Goal: Check status

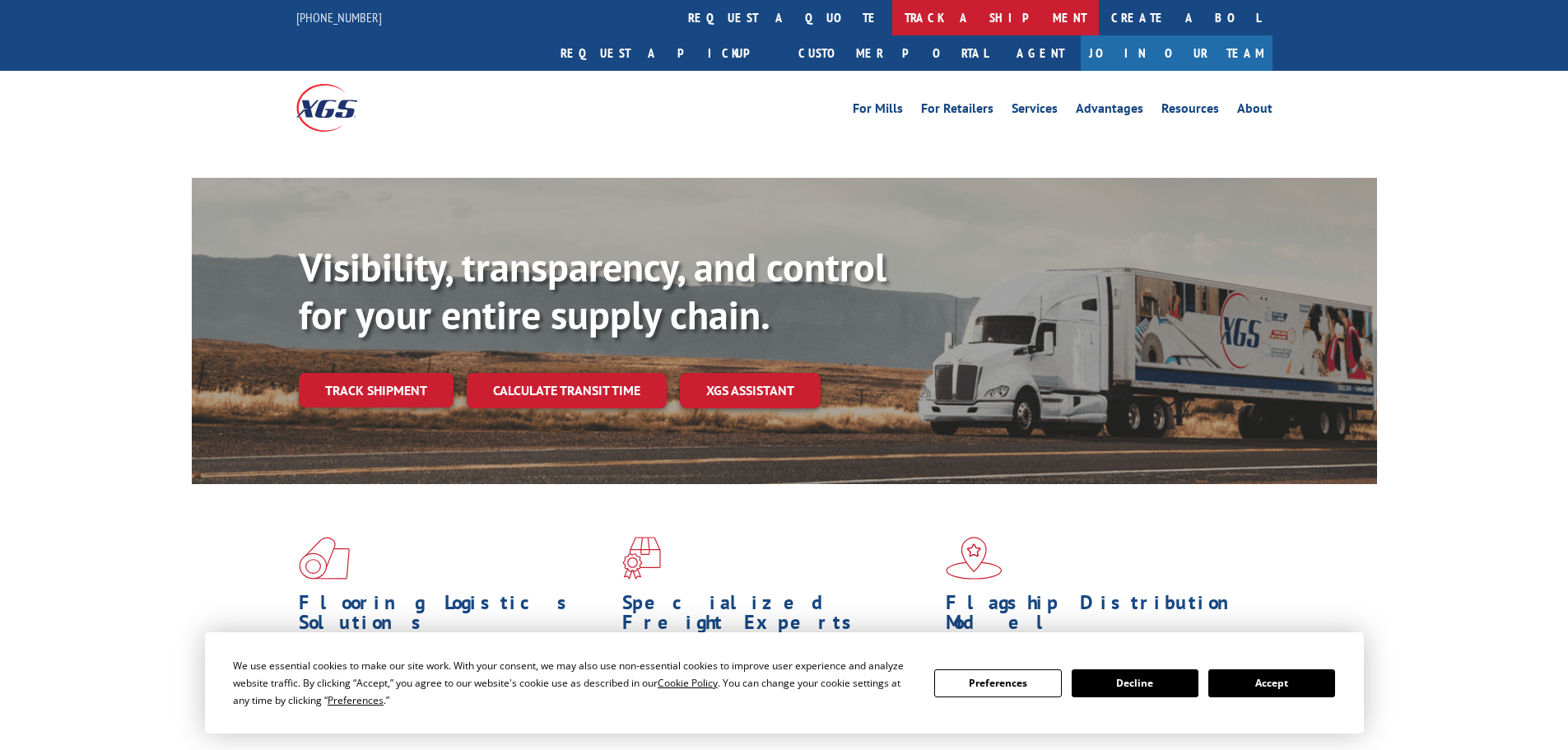
drag, startPoint x: 0, startPoint y: 0, endPoint x: 694, endPoint y: 16, distance: 694.2
click at [892, 16] on link "track a shipment" at bounding box center [995, 18] width 206 height 35
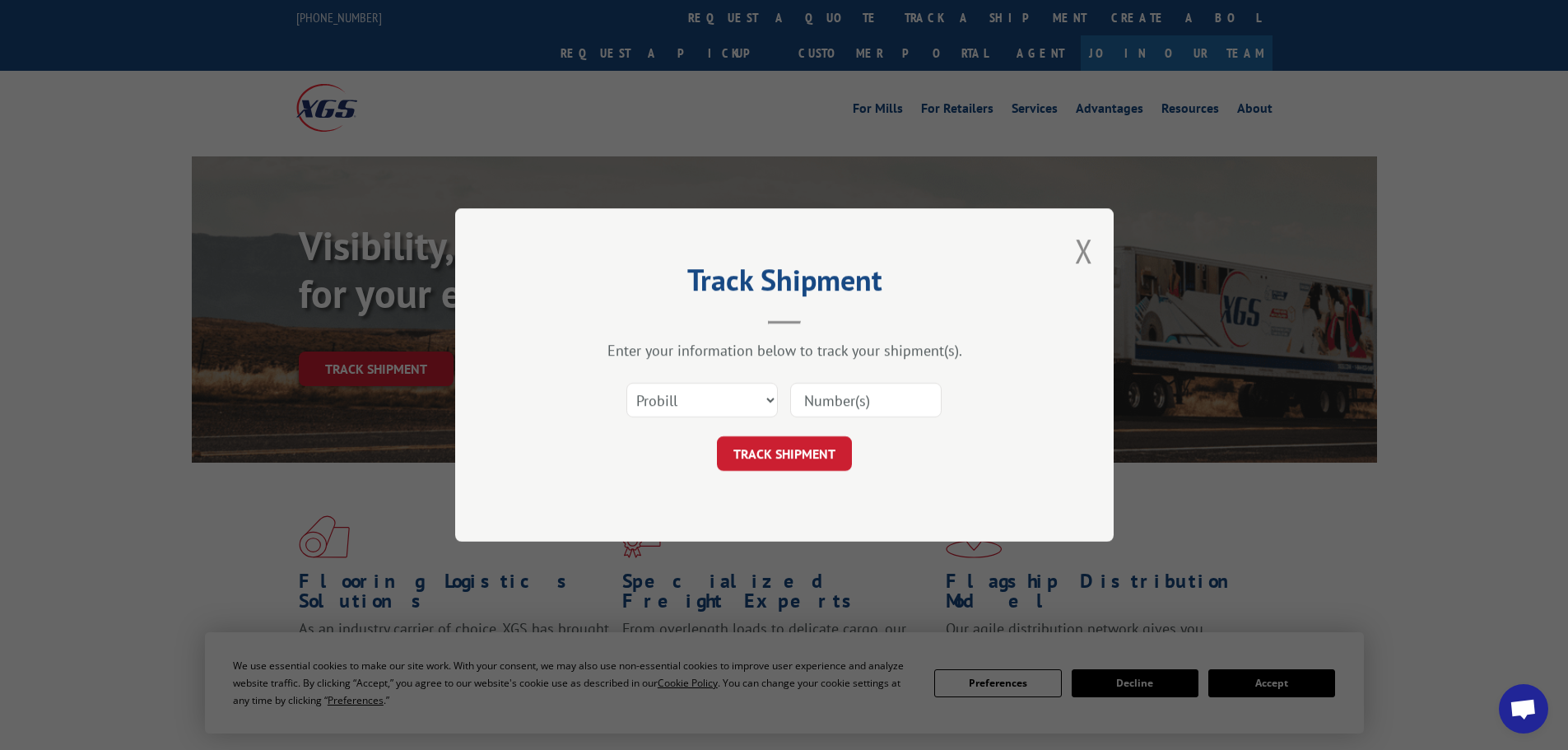
click at [679, 402] on select "Select category... Probill BOL PO" at bounding box center [701, 400] width 151 height 34
select select "bol"
click at [626, 383] on select "Select category... Probill BOL PO" at bounding box center [701, 400] width 151 height 34
click at [820, 401] on input at bounding box center [866, 400] width 151 height 34
paste input "5560173"
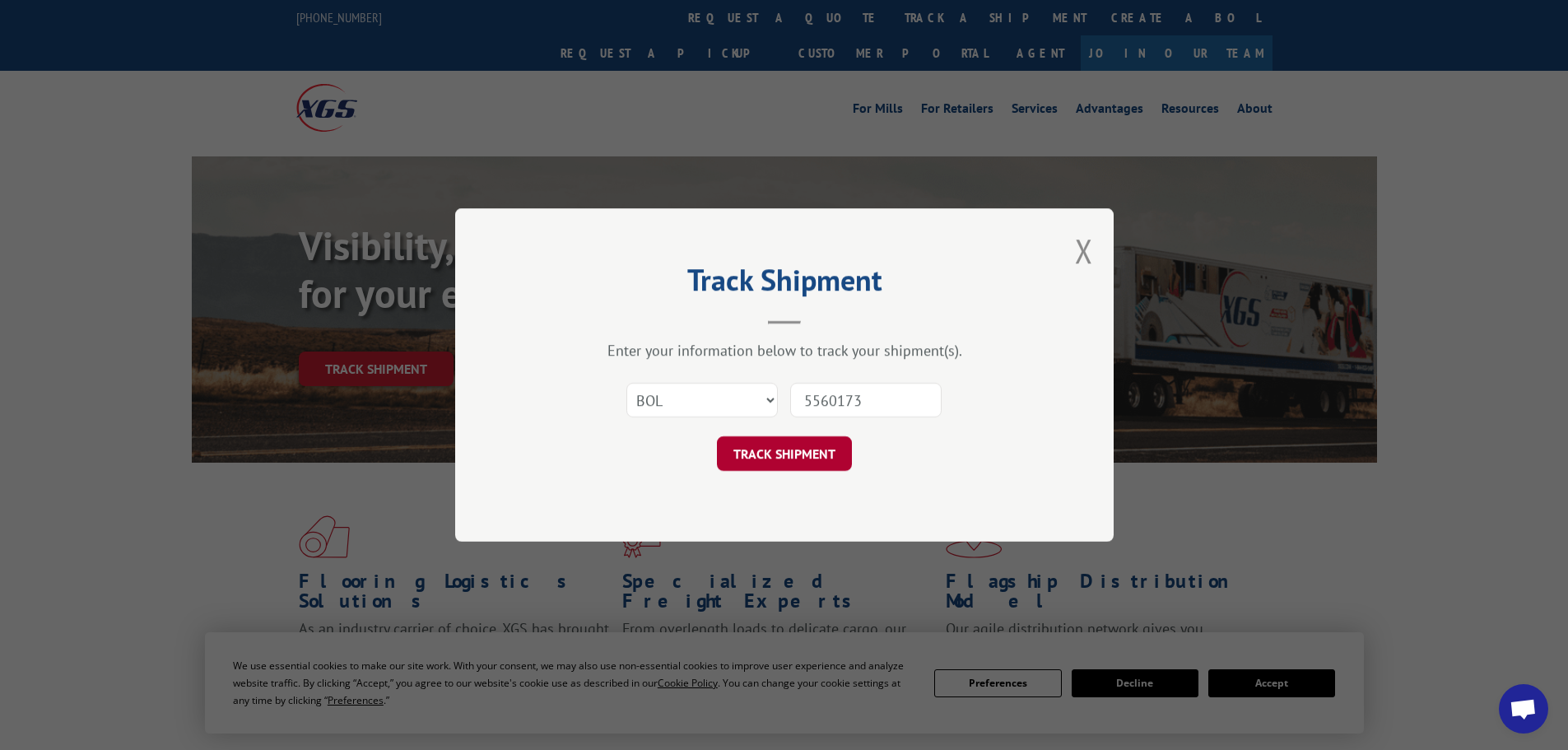
type input "5560173"
click at [794, 458] on button "TRACK SHIPMENT" at bounding box center [785, 453] width 135 height 34
